Goal: Task Accomplishment & Management: Use online tool/utility

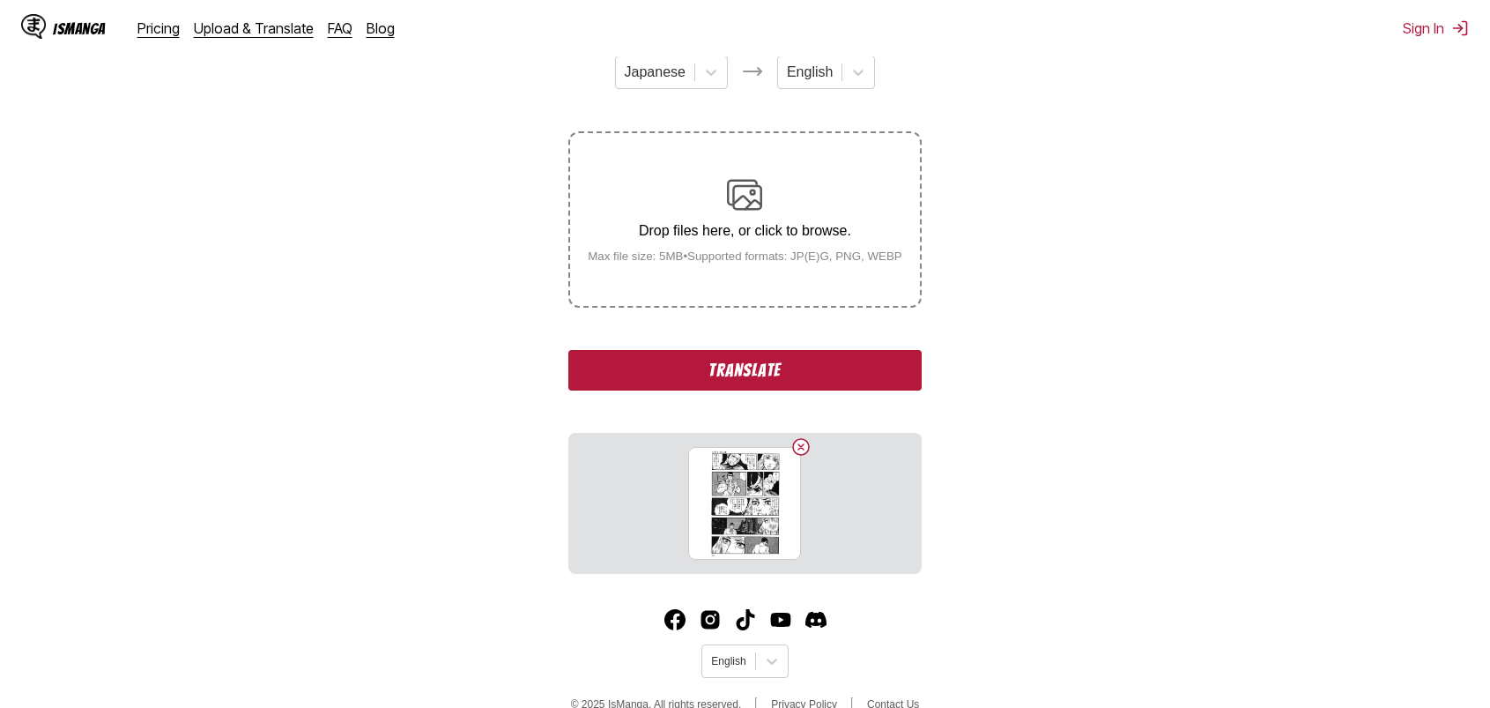
scroll to position [274, 0]
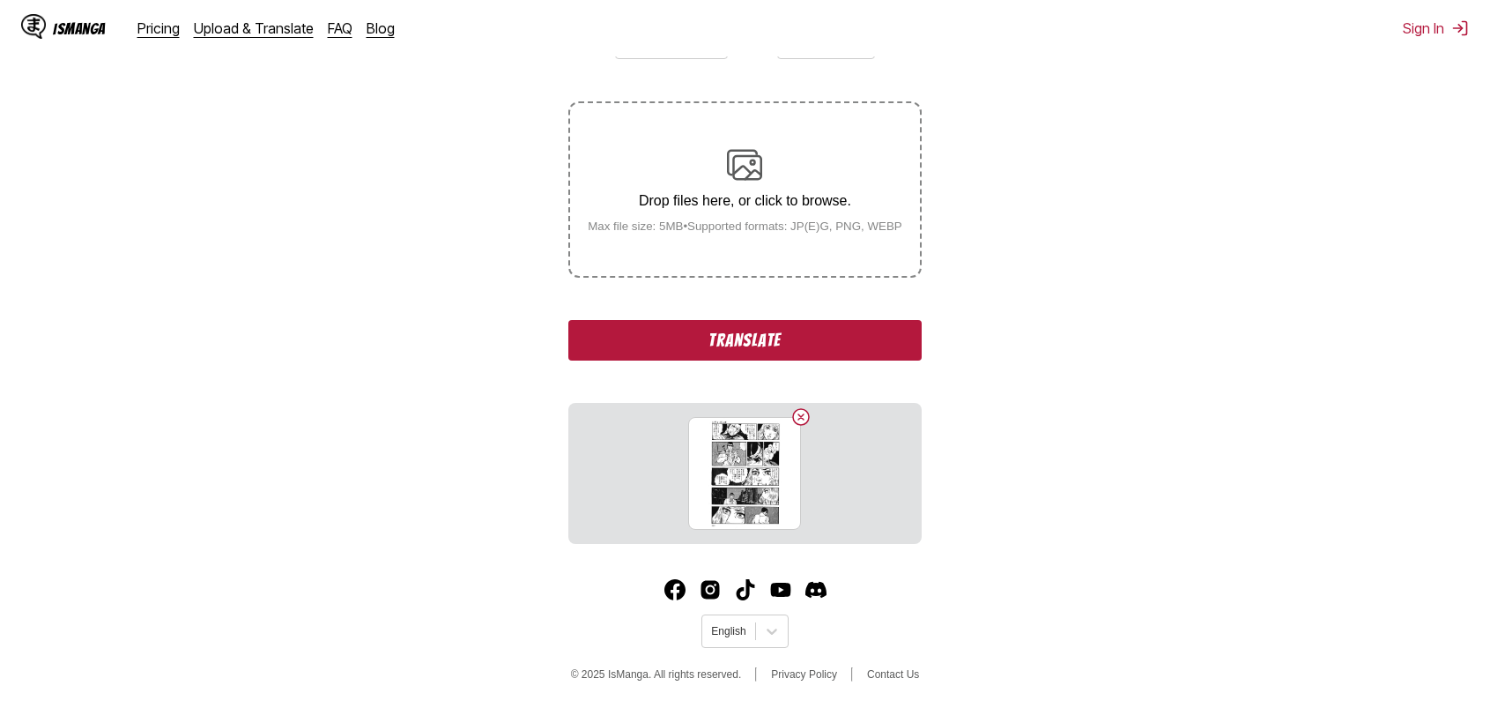
click at [743, 336] on button "Translate" at bounding box center [744, 340] width 352 height 41
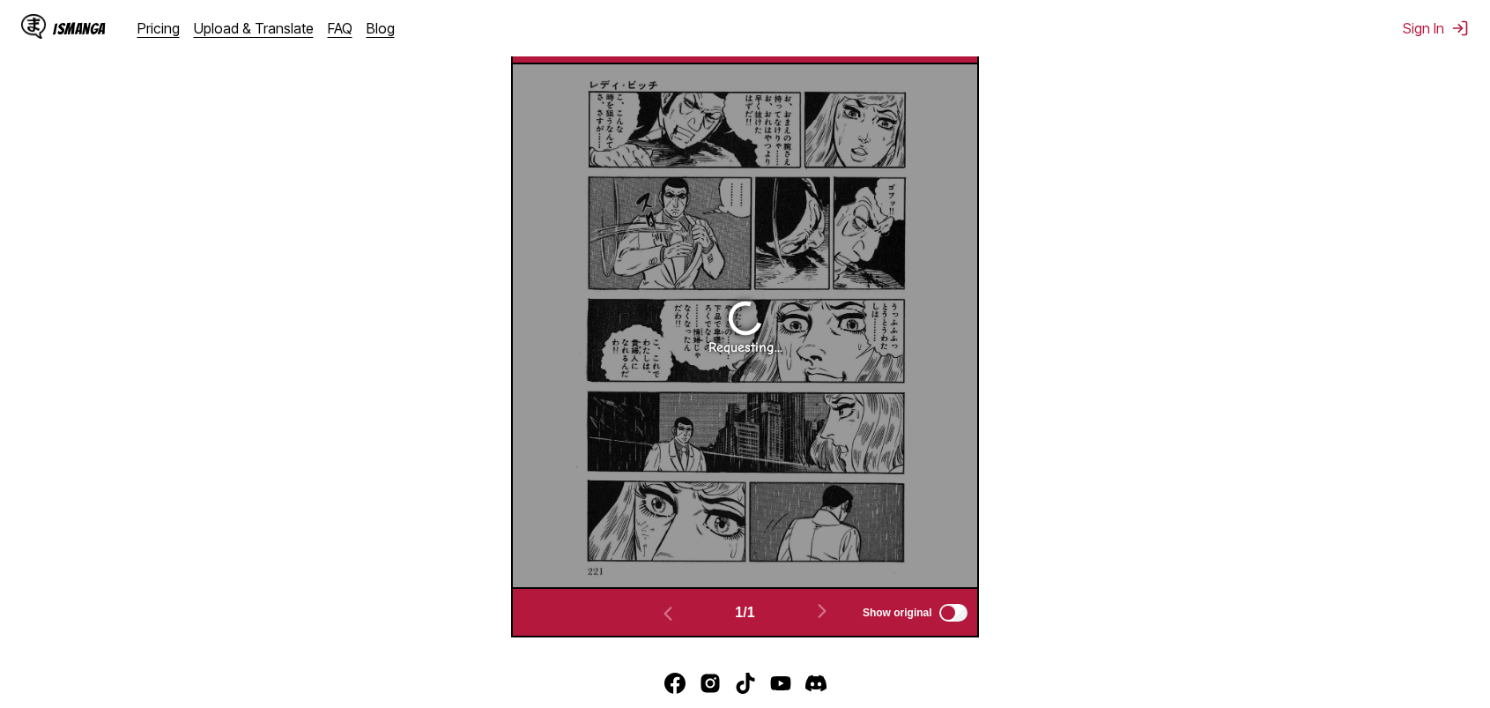
scroll to position [610, 0]
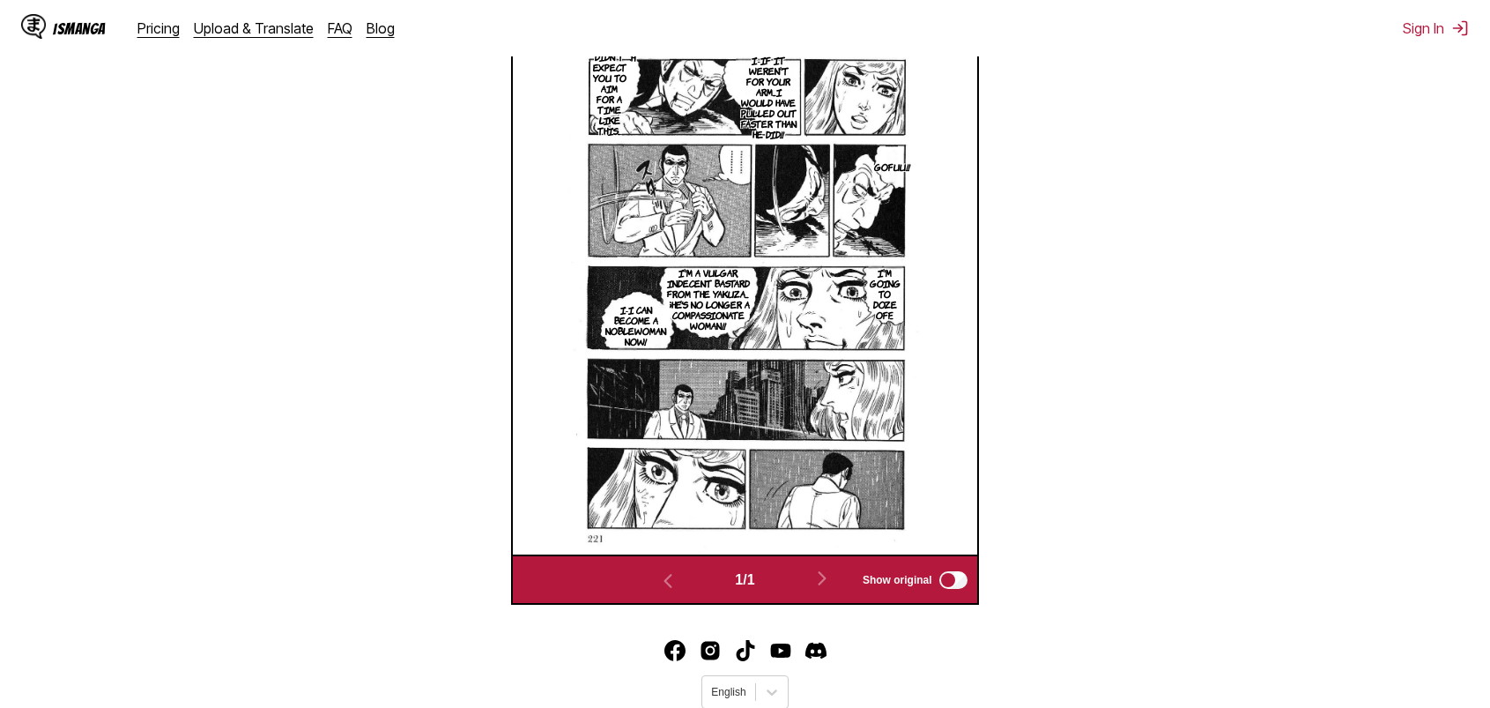
click at [363, 257] on section "From Japanese To English Drop files here, or click to browse. Max file size: 5M…" at bounding box center [745, 137] width 1462 height 933
click at [765, 90] on p "I-If it weren't for your arm...I would have pulled out faster than he did!!" at bounding box center [768, 97] width 65 height 92
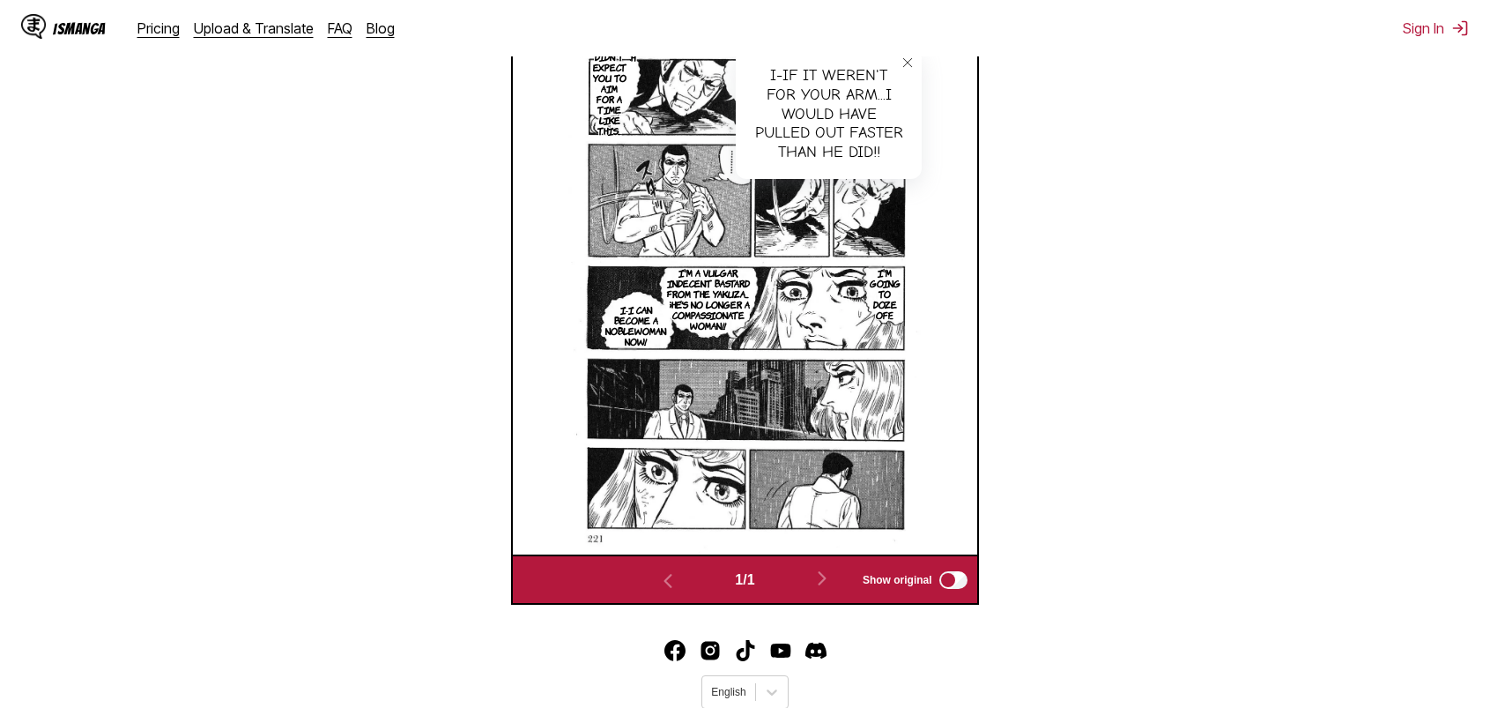
click at [805, 96] on div "I-If it weren't for your arm...I would have pulled out faster than he did!!" at bounding box center [829, 113] width 186 height 130
drag, startPoint x: 885, startPoint y: 163, endPoint x: 750, endPoint y: 80, distance: 158.2
click at [750, 80] on div "I-If it weren't for your arm...I would have pulled out faster than he did!!" at bounding box center [829, 113] width 186 height 130
copy div "I-If it weren't for your arm...I would have pulled out faster than he did!!"
click at [426, 116] on section "From Japanese To English Drop files here, or click to browse. Max file size: 5M…" at bounding box center [745, 137] width 1462 height 933
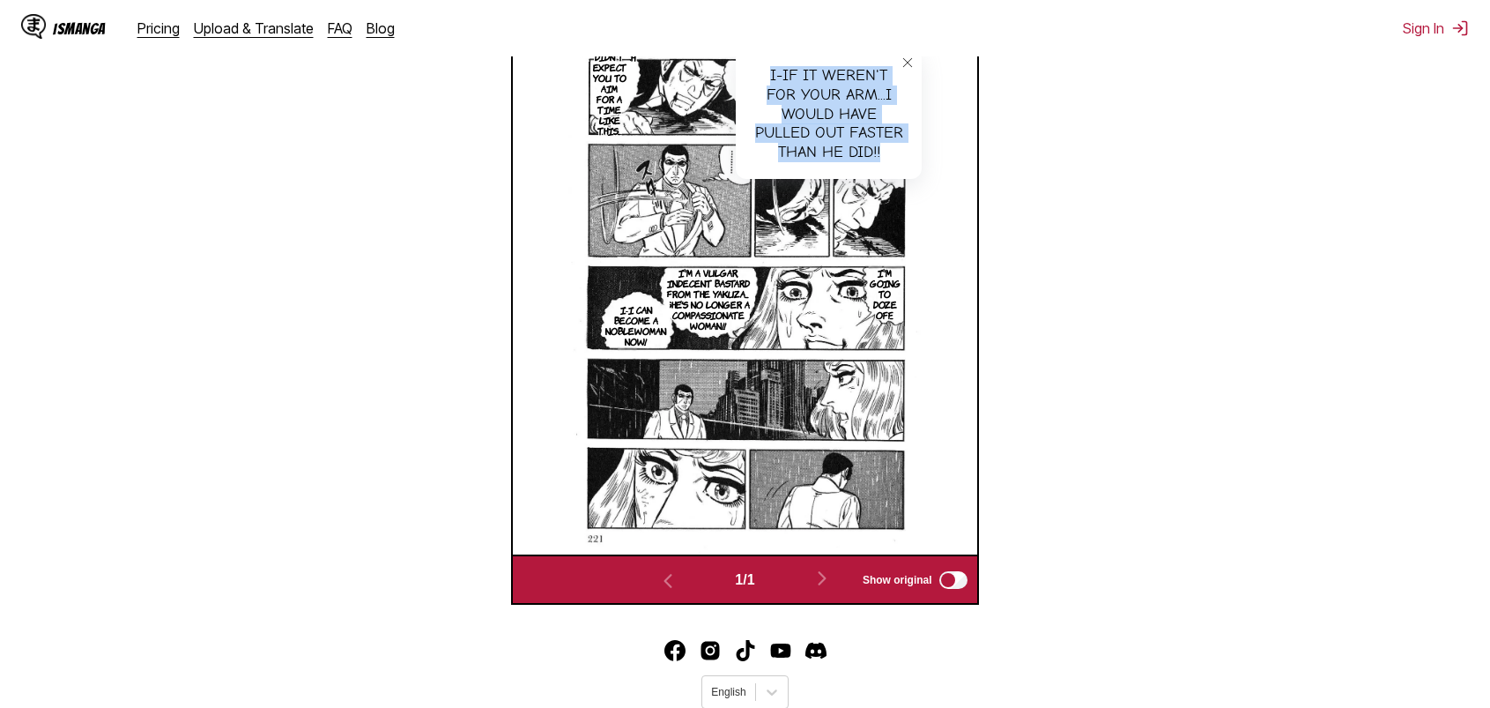
drag, startPoint x: 873, startPoint y: 147, endPoint x: 762, endPoint y: 76, distance: 132.0
click at [762, 76] on div "I-If it weren't for your arm...I would have pulled out faster than he did!!" at bounding box center [829, 113] width 186 height 130
copy div "I-If it weren't for your arm...I would have pulled out faster than he did!!"
click at [605, 89] on p "I-I didn't expect you to aim for a time like this..." at bounding box center [610, 88] width 41 height 102
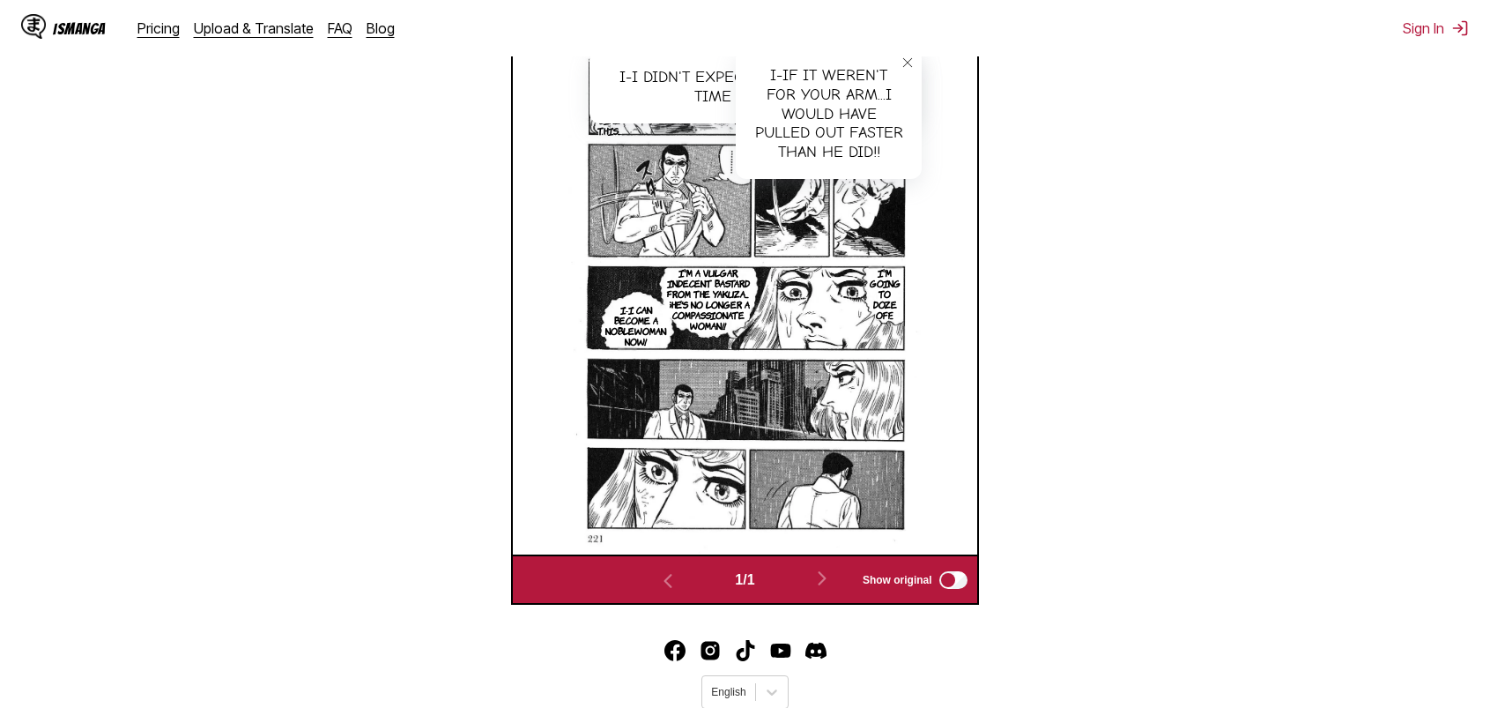
click at [910, 60] on icon "close-tooltip" at bounding box center [908, 62] width 12 height 12
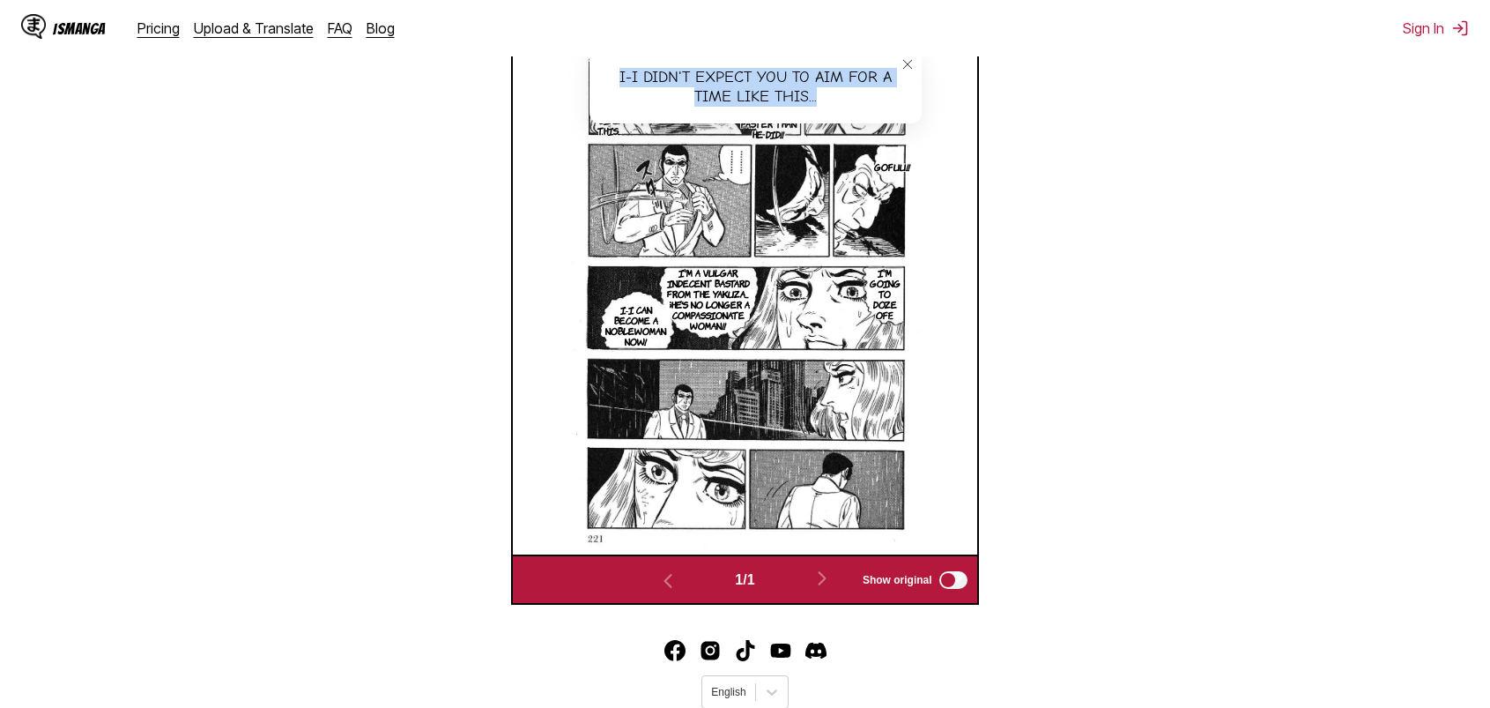
drag, startPoint x: 830, startPoint y: 107, endPoint x: 613, endPoint y: 75, distance: 219.1
click at [613, 75] on div "I-I didn't expect you to aim for a time like this..." at bounding box center [756, 86] width 332 height 73
copy div "I-I didn't expect you to aim for a time like this..."
drag, startPoint x: 627, startPoint y: 79, endPoint x: 738, endPoint y: 219, distance: 178.8
click at [738, 219] on img at bounding box center [744, 293] width 353 height 523
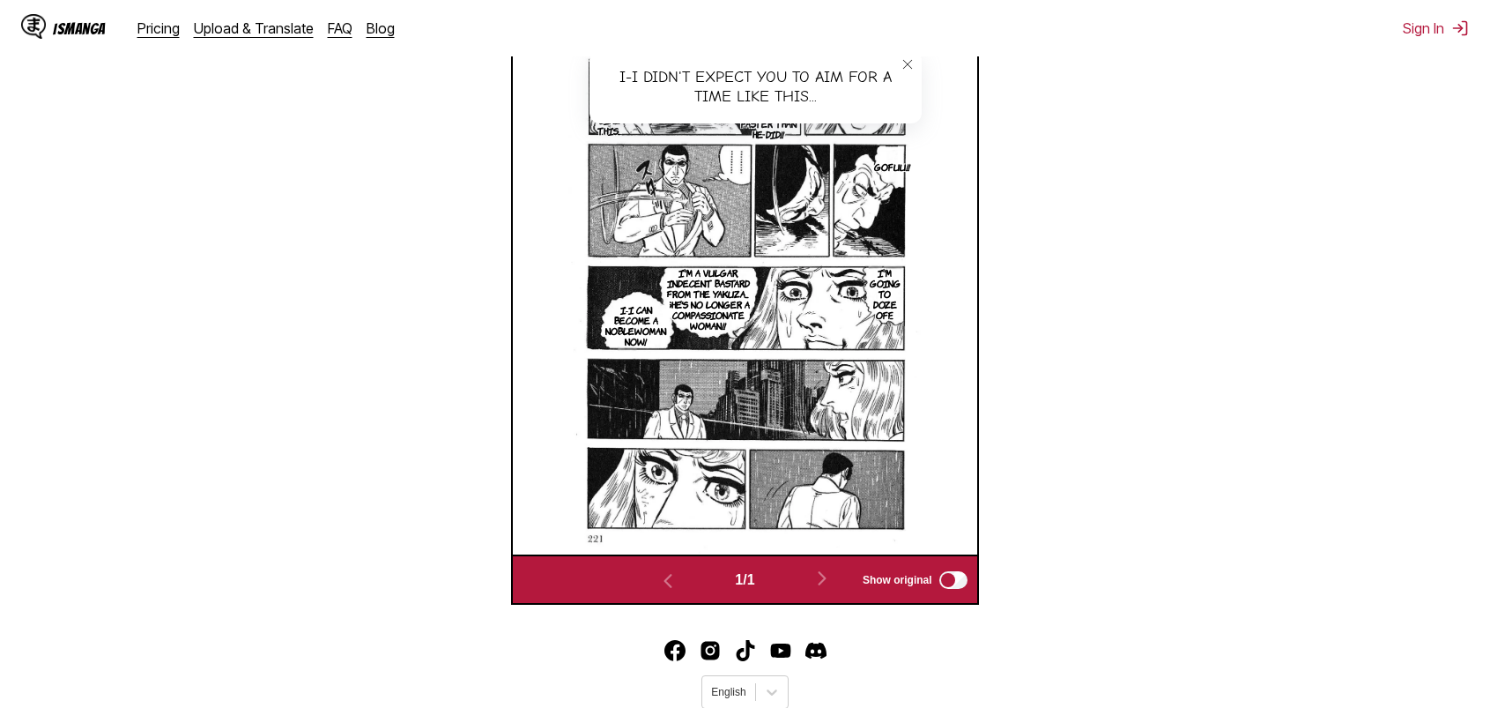
click at [518, 335] on div "[DEMOGRAPHIC_DATA] Bitch I-I didn't expect you to aim for a time like this... I…" at bounding box center [745, 293] width 464 height 523
click at [899, 175] on p "Gofuu!!" at bounding box center [892, 167] width 43 height 18
drag, startPoint x: 966, startPoint y: 174, endPoint x: 948, endPoint y: 174, distance: 17.6
click at [948, 174] on div "Gofuu!!" at bounding box center [933, 172] width 94 height 55
drag, startPoint x: 901, startPoint y: 171, endPoint x: 957, endPoint y: 176, distance: 56.6
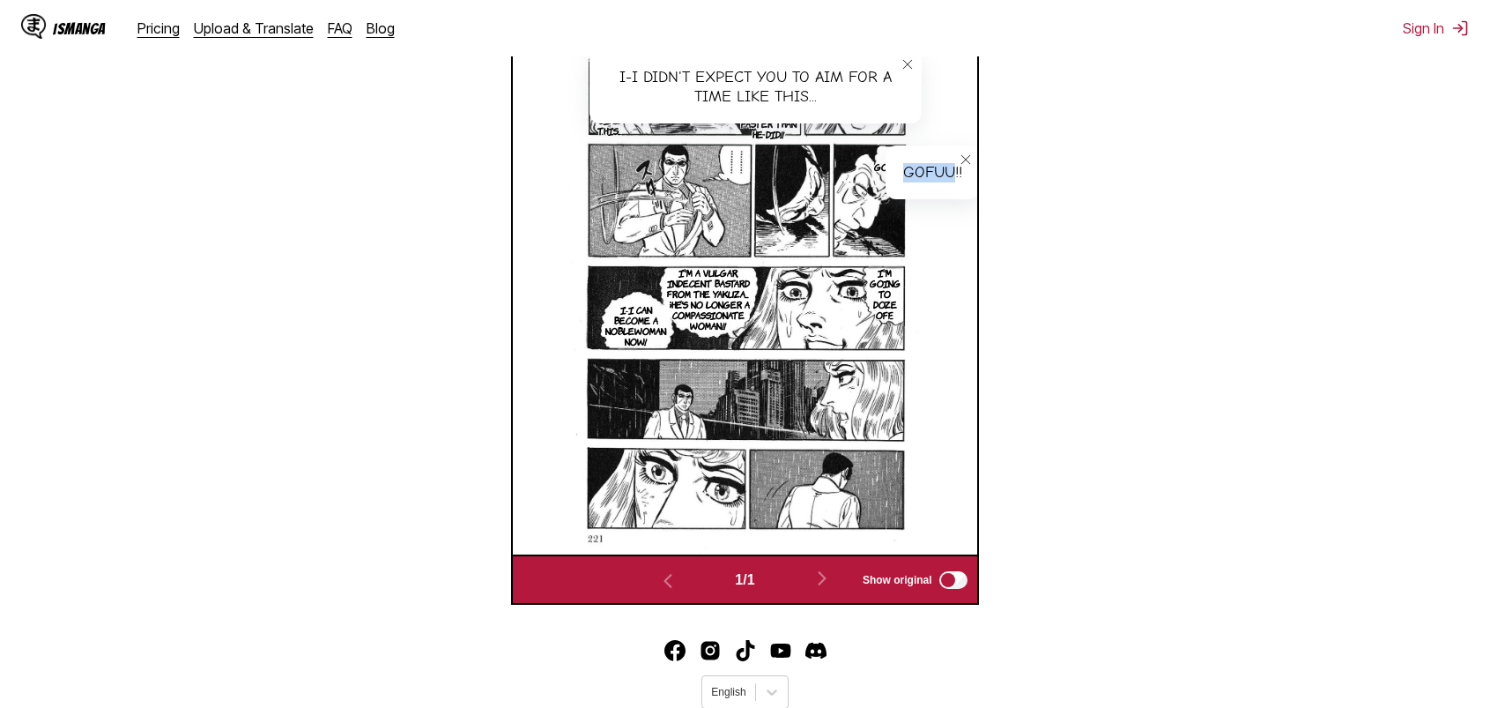
click at [957, 176] on div "Gofuu!!" at bounding box center [933, 172] width 94 height 55
click at [964, 177] on div "Gofuu!!" at bounding box center [933, 172] width 94 height 55
drag, startPoint x: 964, startPoint y: 177, endPoint x: 909, endPoint y: 173, distance: 55.7
click at [909, 173] on div "Gofuu!!" at bounding box center [933, 172] width 94 height 55
copy div "Gofuu!!"
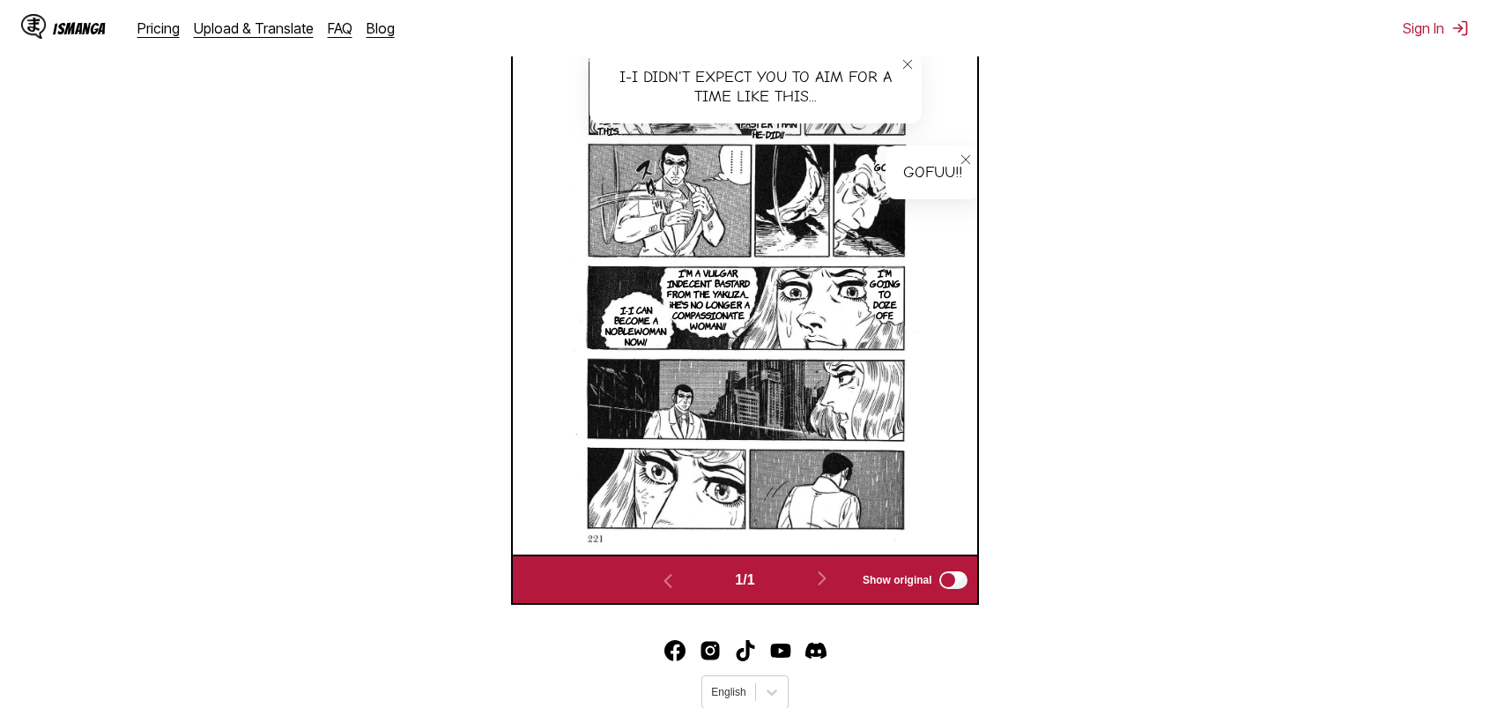
click at [419, 271] on section "From Japanese To English Drop files here, or click to browse. Max file size: 5M…" at bounding box center [745, 137] width 1462 height 933
click at [883, 296] on p "I'm going to doze off..." at bounding box center [885, 293] width 40 height 60
drag, startPoint x: 936, startPoint y: 373, endPoint x: 880, endPoint y: 288, distance: 101.2
click at [880, 288] on div "I'm going to doze off..." at bounding box center [907, 325] width 85 height 130
copy div "I'm going to doze off..."
